Goal: Task Accomplishment & Management: Manage account settings

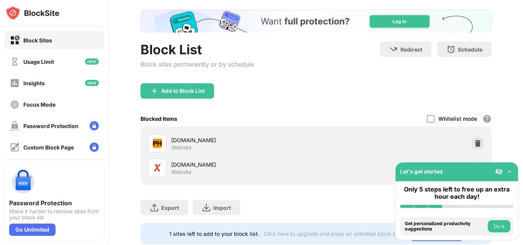
scroll to position [77, 0]
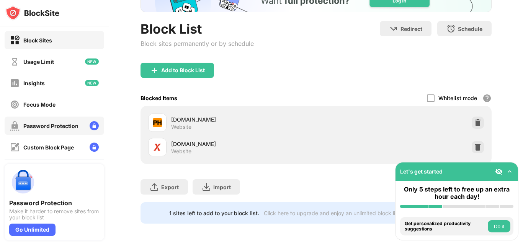
click at [62, 129] on div "Password Protection" at bounding box center [50, 126] width 55 height 7
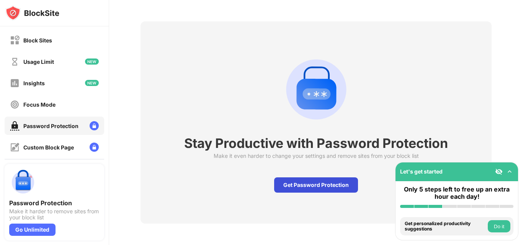
click at [327, 184] on div "Get Password Protection" at bounding box center [316, 185] width 84 height 15
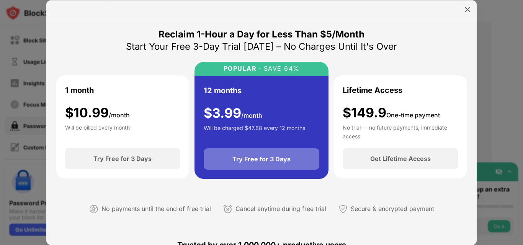
click at [282, 163] on div "Try Free for 3 Days" at bounding box center [261, 159] width 58 height 8
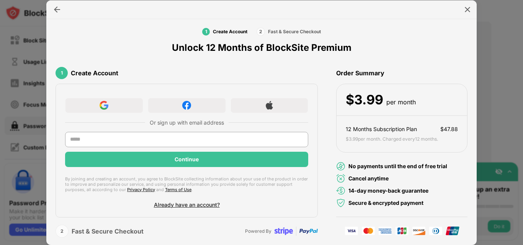
scroll to position [41, 0]
click at [130, 98] on div at bounding box center [104, 105] width 78 height 15
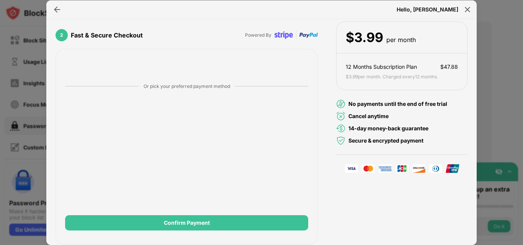
scroll to position [0, 0]
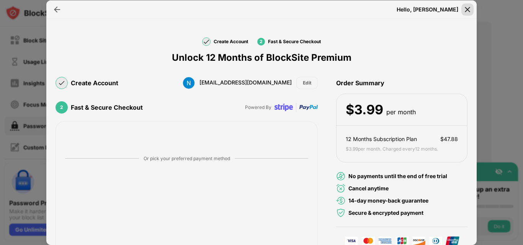
click at [464, 10] on img at bounding box center [468, 10] width 8 height 8
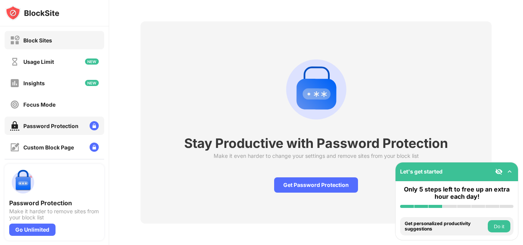
click at [63, 45] on div "Block Sites" at bounding box center [55, 40] width 100 height 18
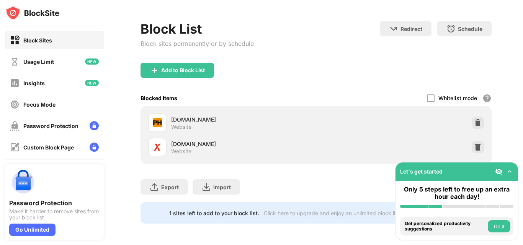
scroll to position [57, 0]
click at [195, 67] on div "Add to Block List" at bounding box center [183, 70] width 44 height 6
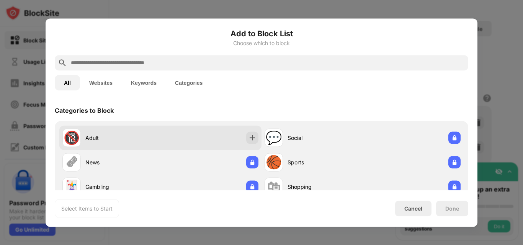
click at [80, 134] on div "🔞" at bounding box center [72, 138] width 16 height 16
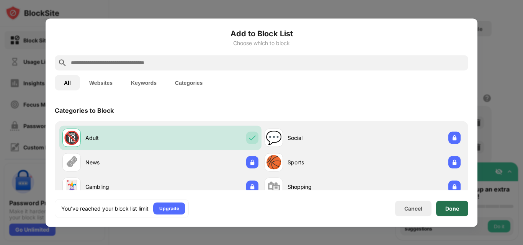
click at [455, 206] on div "Done" at bounding box center [452, 209] width 14 height 6
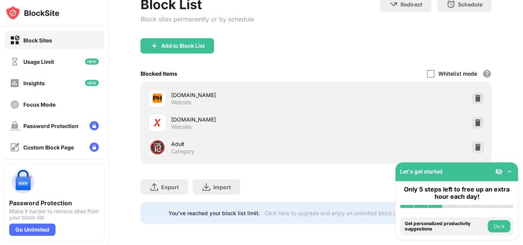
scroll to position [81, 0]
click at [427, 70] on div at bounding box center [431, 74] width 8 height 8
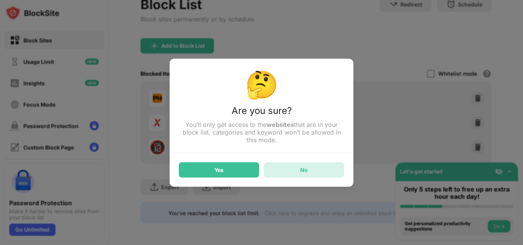
click at [323, 178] on div "No" at bounding box center [304, 169] width 80 height 15
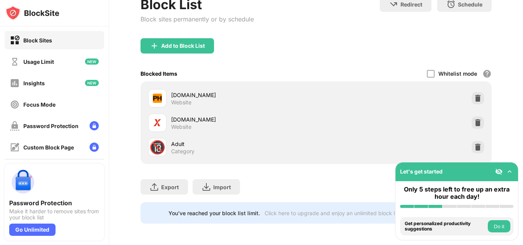
scroll to position [0, 0]
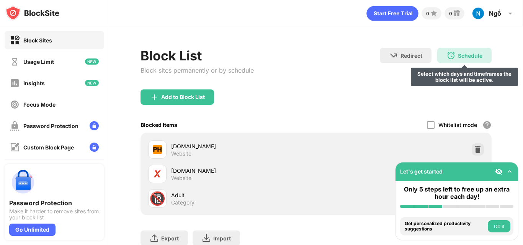
click at [448, 55] on img at bounding box center [450, 55] width 9 height 9
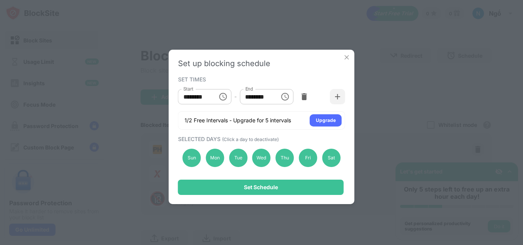
click at [396, 126] on div "Set up blocking schedule SET TIMES Start ******** Start - End ******** End 1/2 …" at bounding box center [261, 122] width 523 height 245
click at [350, 54] on div "Set up blocking schedule SET TIMES Start ******** Start - End ******** End 1/2 …" at bounding box center [262, 127] width 186 height 155
click at [350, 54] on img at bounding box center [347, 58] width 8 height 8
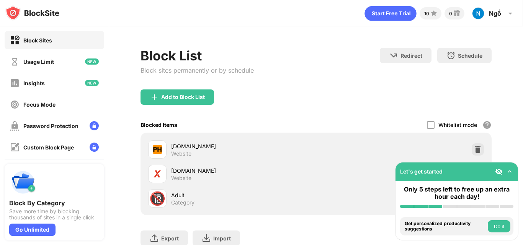
scroll to position [91, 0]
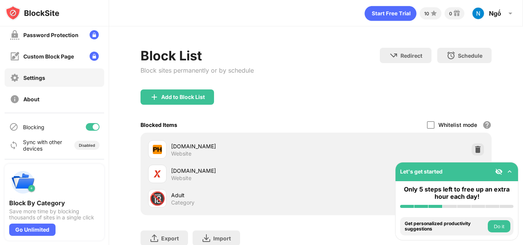
click at [65, 84] on div "Settings" at bounding box center [55, 78] width 100 height 18
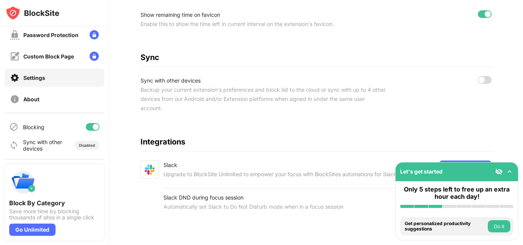
scroll to position [432, 0]
